Goal: Information Seeking & Learning: Learn about a topic

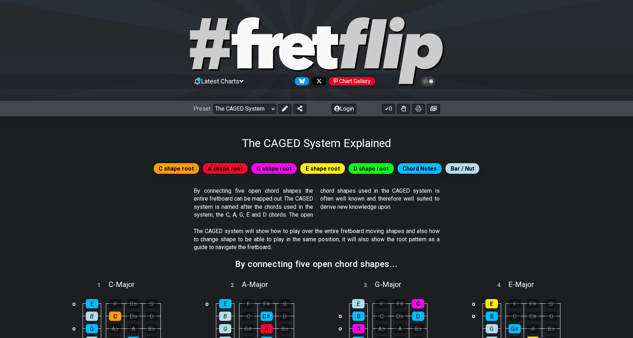
scroll to position [107, 0]
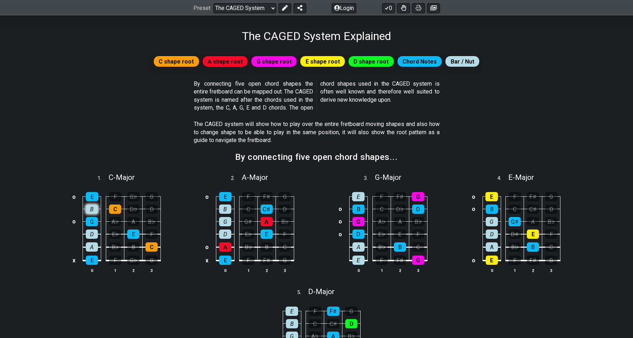
click at [93, 209] on div "B" at bounding box center [92, 209] width 12 height 9
click at [96, 198] on div "E" at bounding box center [92, 196] width 13 height 9
click at [92, 207] on div "B" at bounding box center [92, 209] width 12 height 9
click at [155, 249] on div "C" at bounding box center [151, 247] width 12 height 9
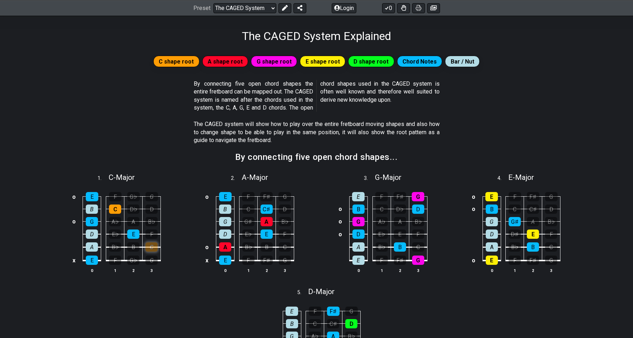
click at [155, 249] on div "C" at bounding box center [151, 247] width 12 height 9
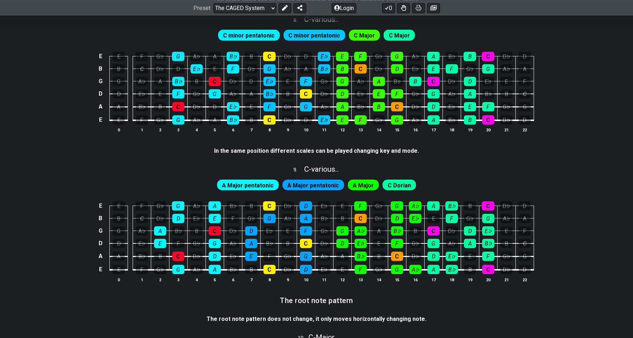
scroll to position [858, 0]
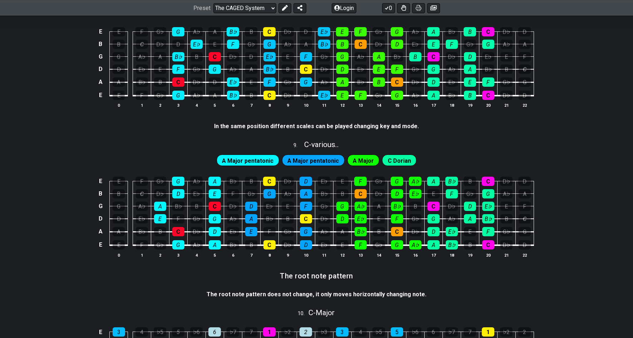
click at [298, 158] on span "A Major pentatonic" at bounding box center [312, 161] width 51 height 10
click at [253, 163] on span "A Major pentatonic" at bounding box center [247, 161] width 51 height 10
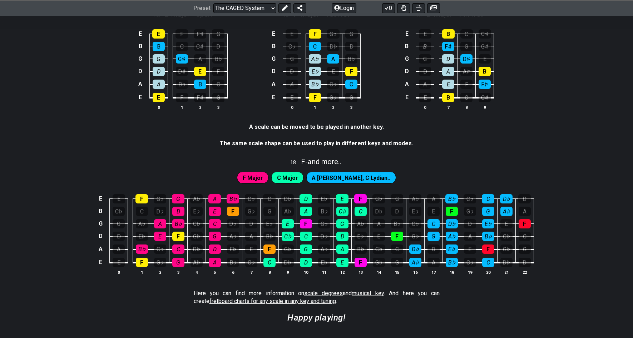
scroll to position [1899, 0]
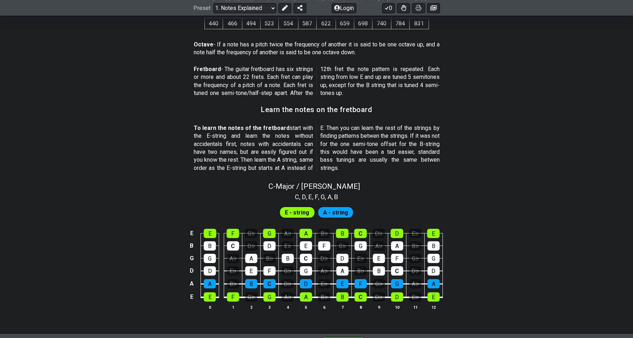
scroll to position [478, 0]
